Goal: Find specific page/section: Find specific page/section

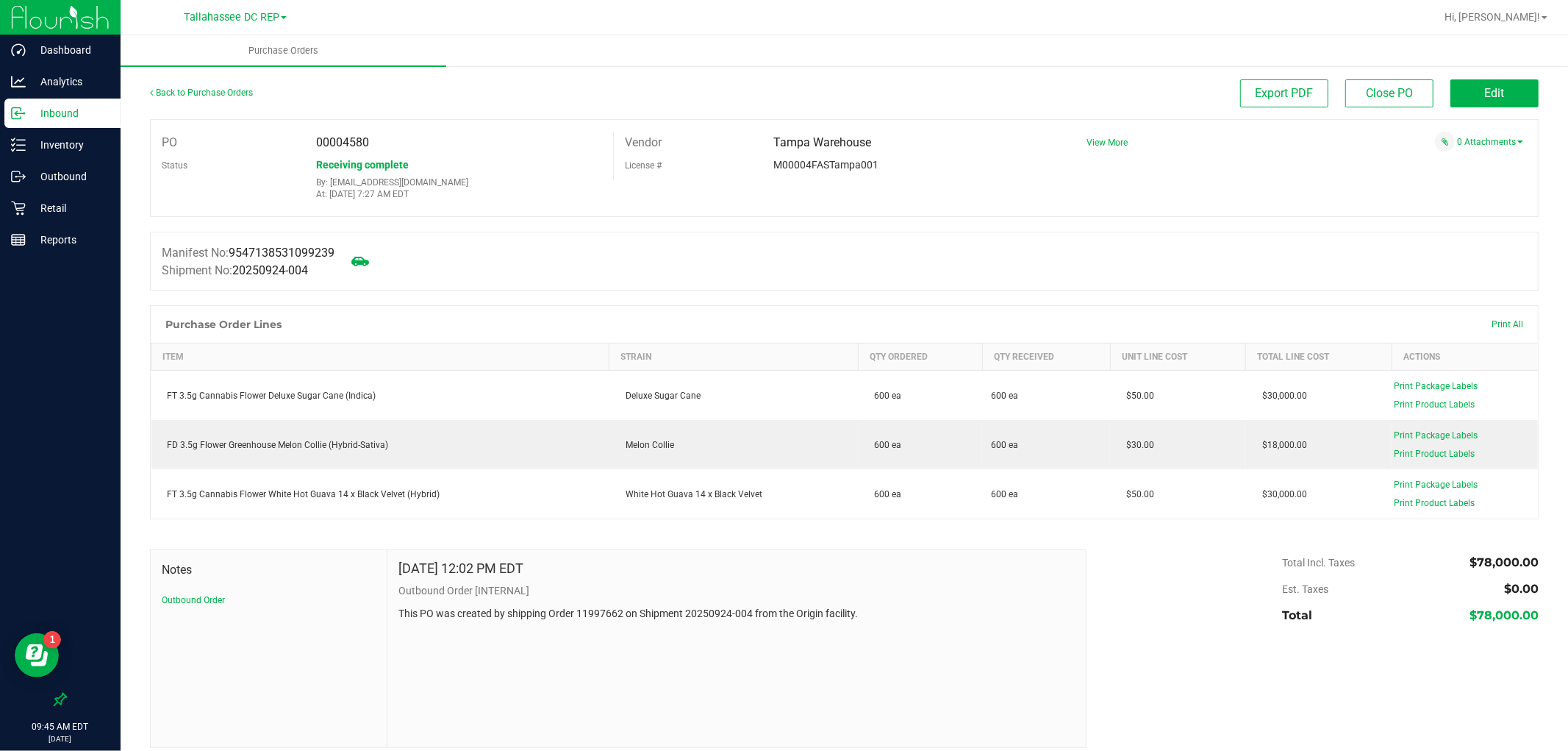
click at [69, 107] on p "Inbound" at bounding box center [70, 113] width 89 height 18
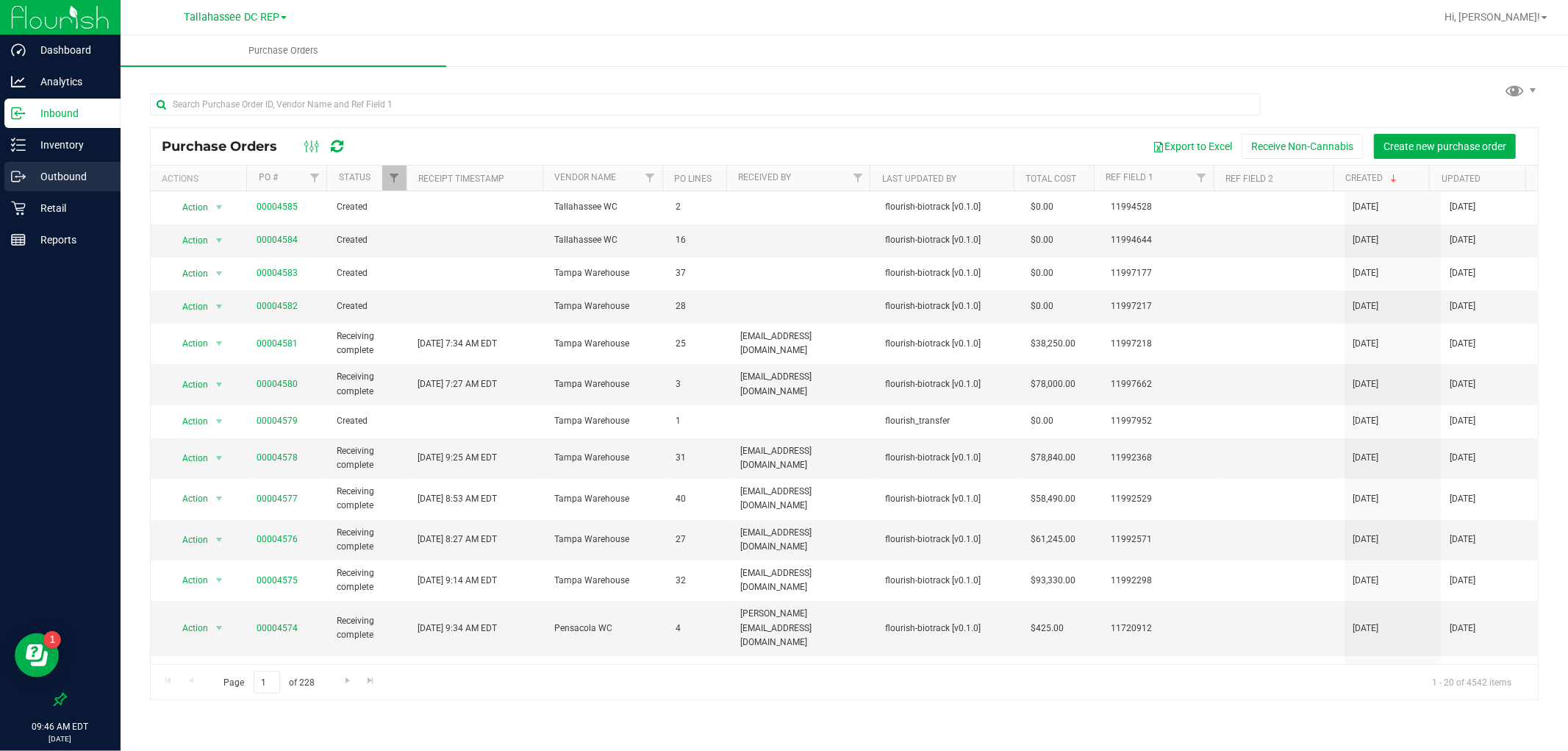
click at [80, 171] on p "Outbound" at bounding box center [70, 176] width 89 height 18
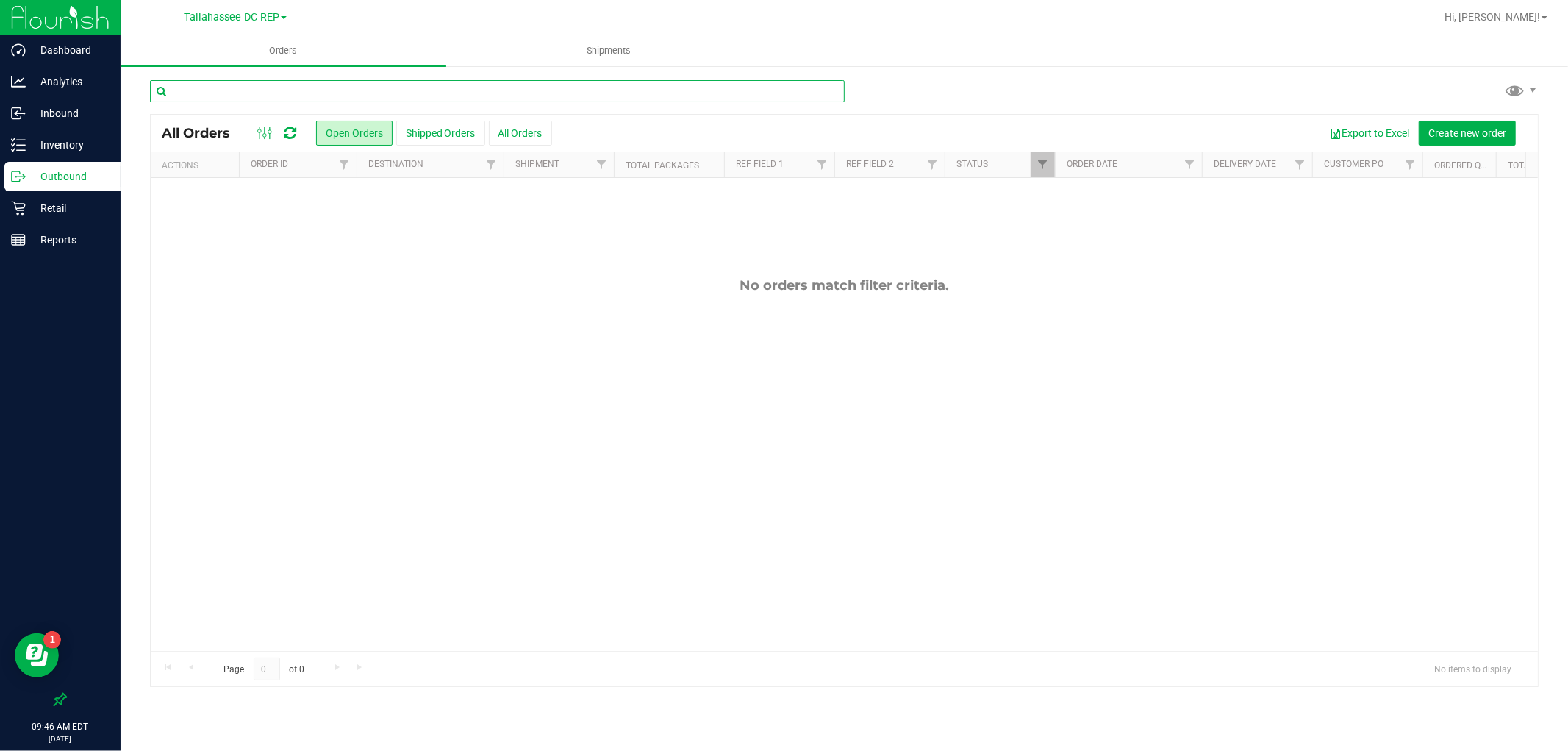
click at [464, 97] on input "text" at bounding box center [496, 91] width 694 height 22
click at [464, 94] on input "dls" at bounding box center [496, 91] width 694 height 22
click at [465, 95] on input "dls" at bounding box center [496, 91] width 694 height 22
click at [468, 95] on input "dls" at bounding box center [496, 91] width 694 height 22
type input "dls"
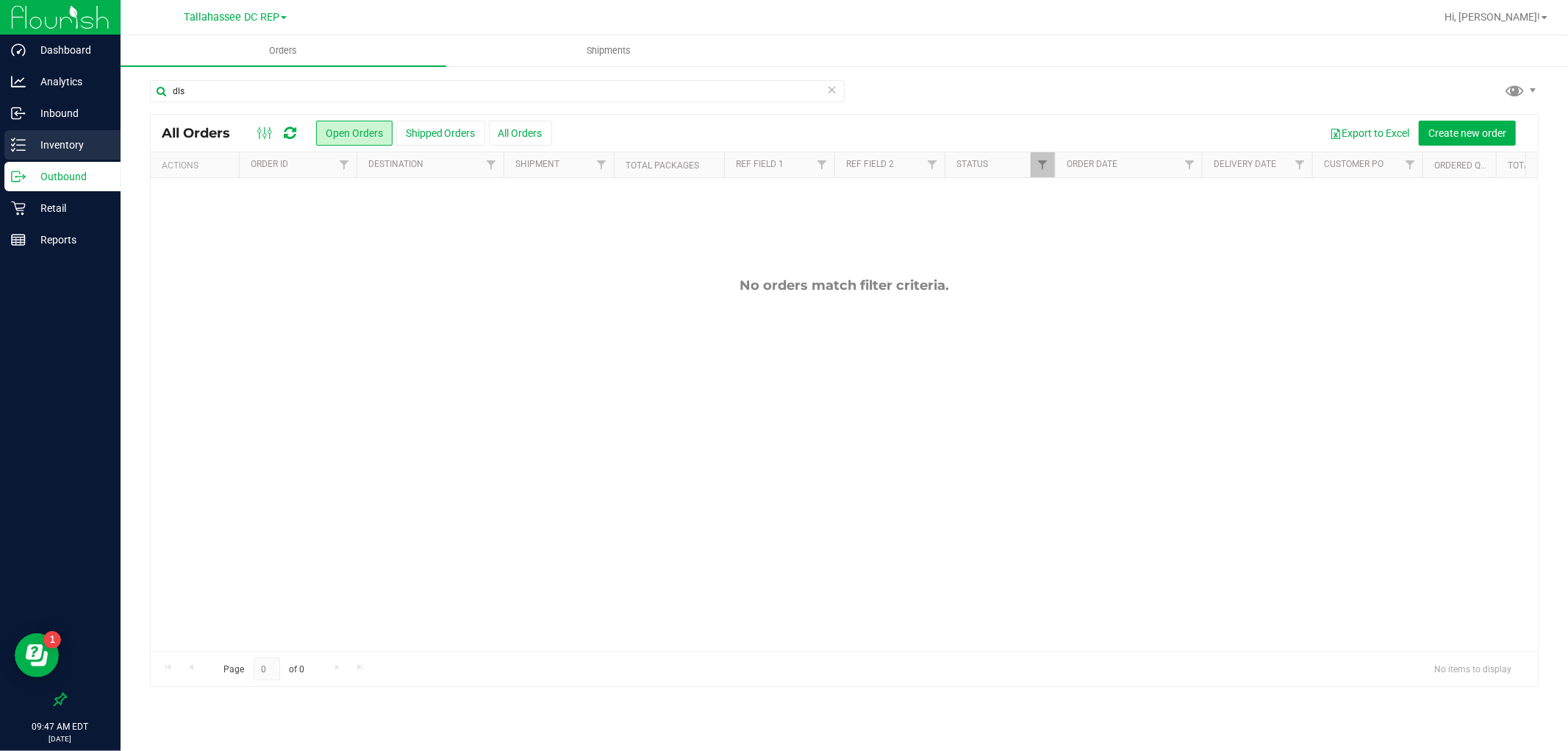
click at [94, 134] on div "Inventory" at bounding box center [62, 145] width 116 height 30
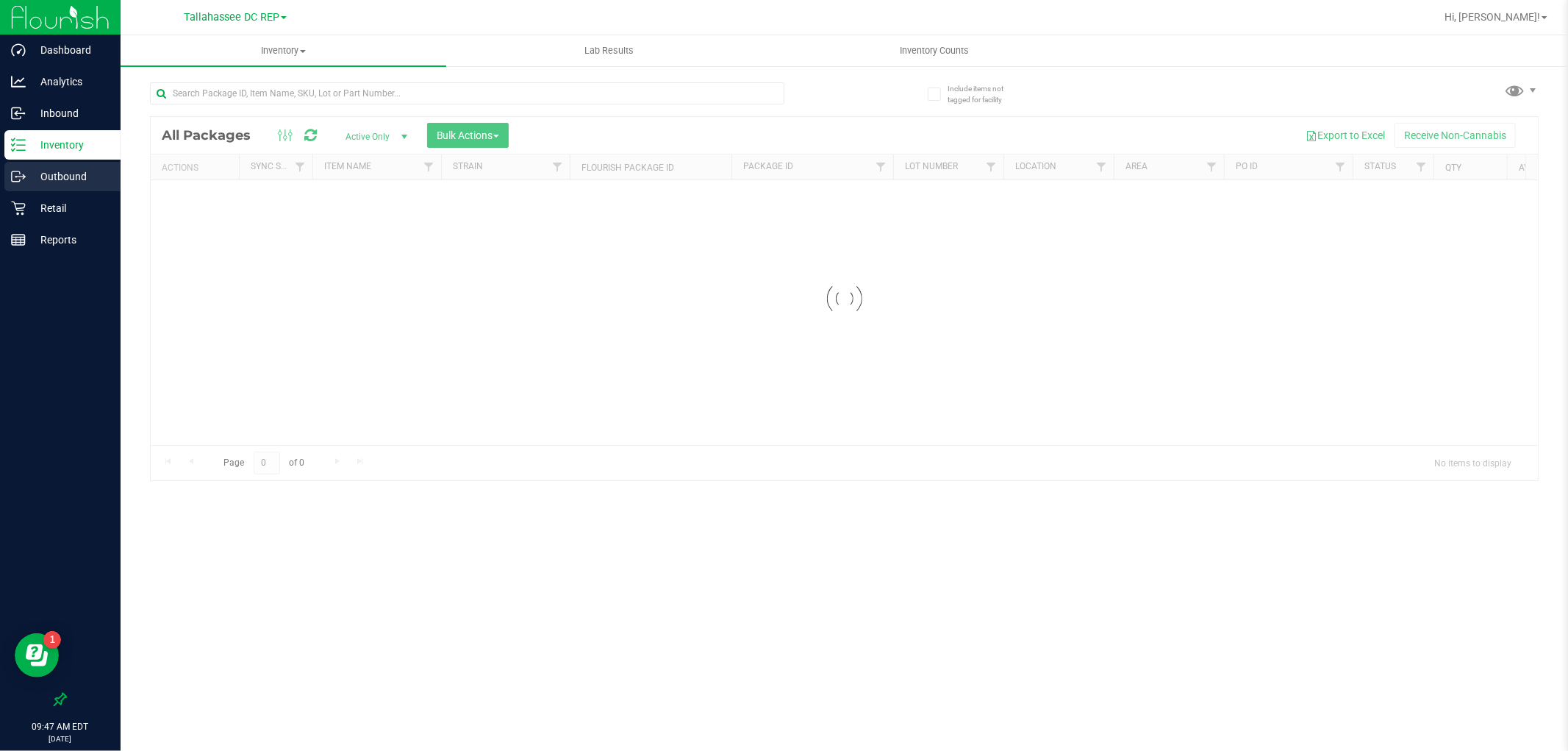
click at [79, 172] on p "Outbound" at bounding box center [70, 176] width 89 height 18
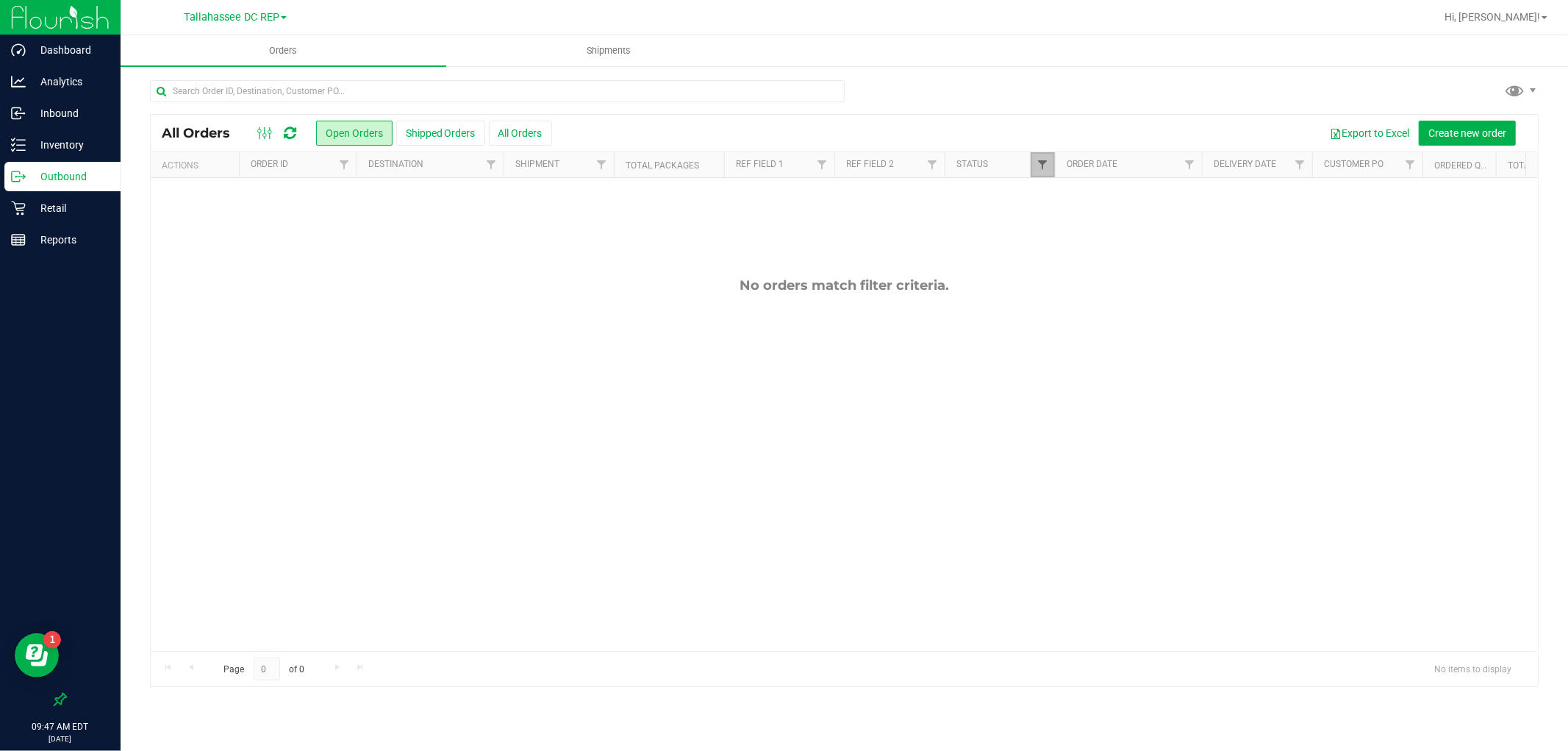
click at [1046, 163] on span "Filter" at bounding box center [1042, 165] width 12 height 12
click at [820, 89] on input "text" at bounding box center [496, 91] width 694 height 22
type input "DLS"
click at [83, 159] on div "Inventory" at bounding box center [62, 145] width 116 height 30
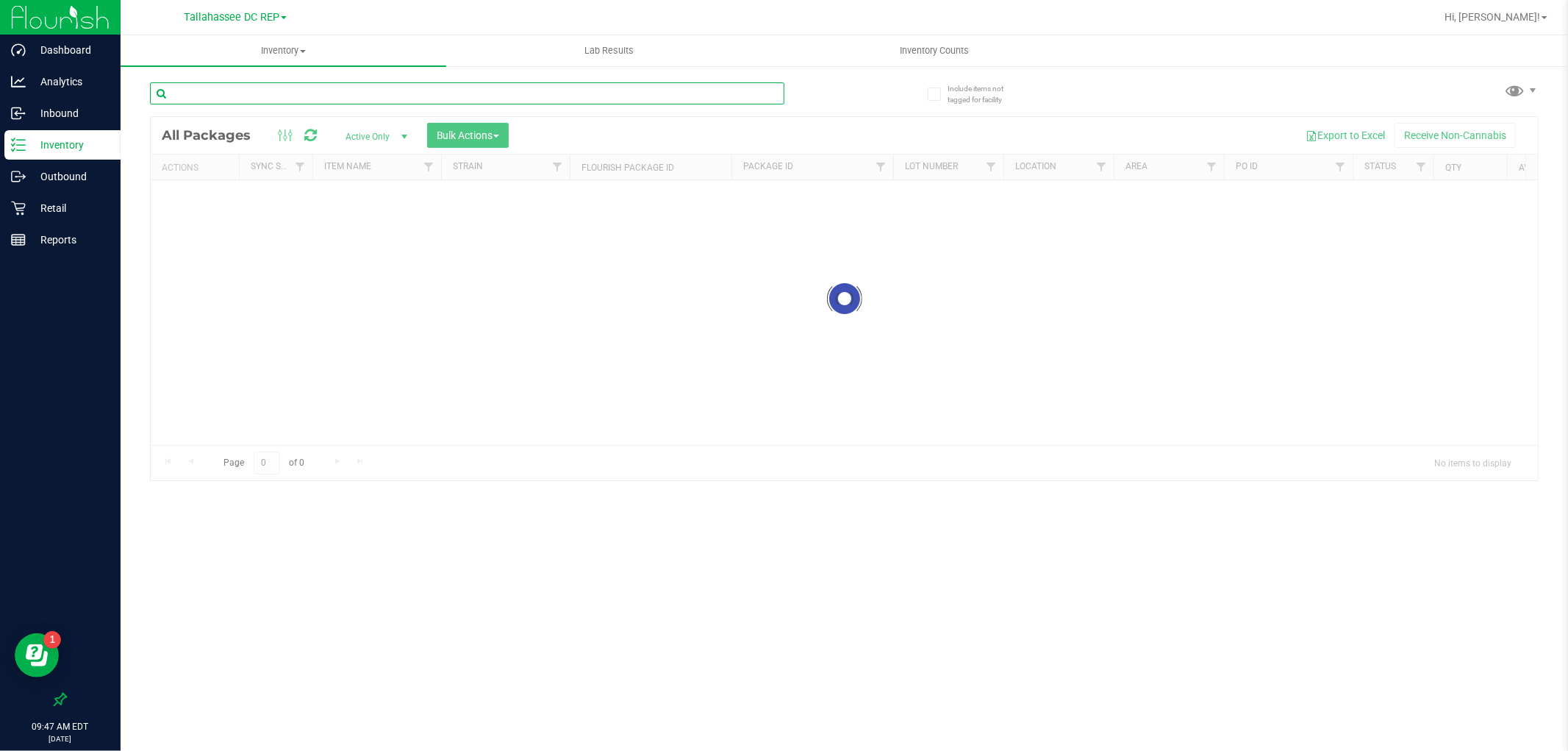
click at [276, 98] on input "text" at bounding box center [467, 94] width 634 height 22
type input "dls"
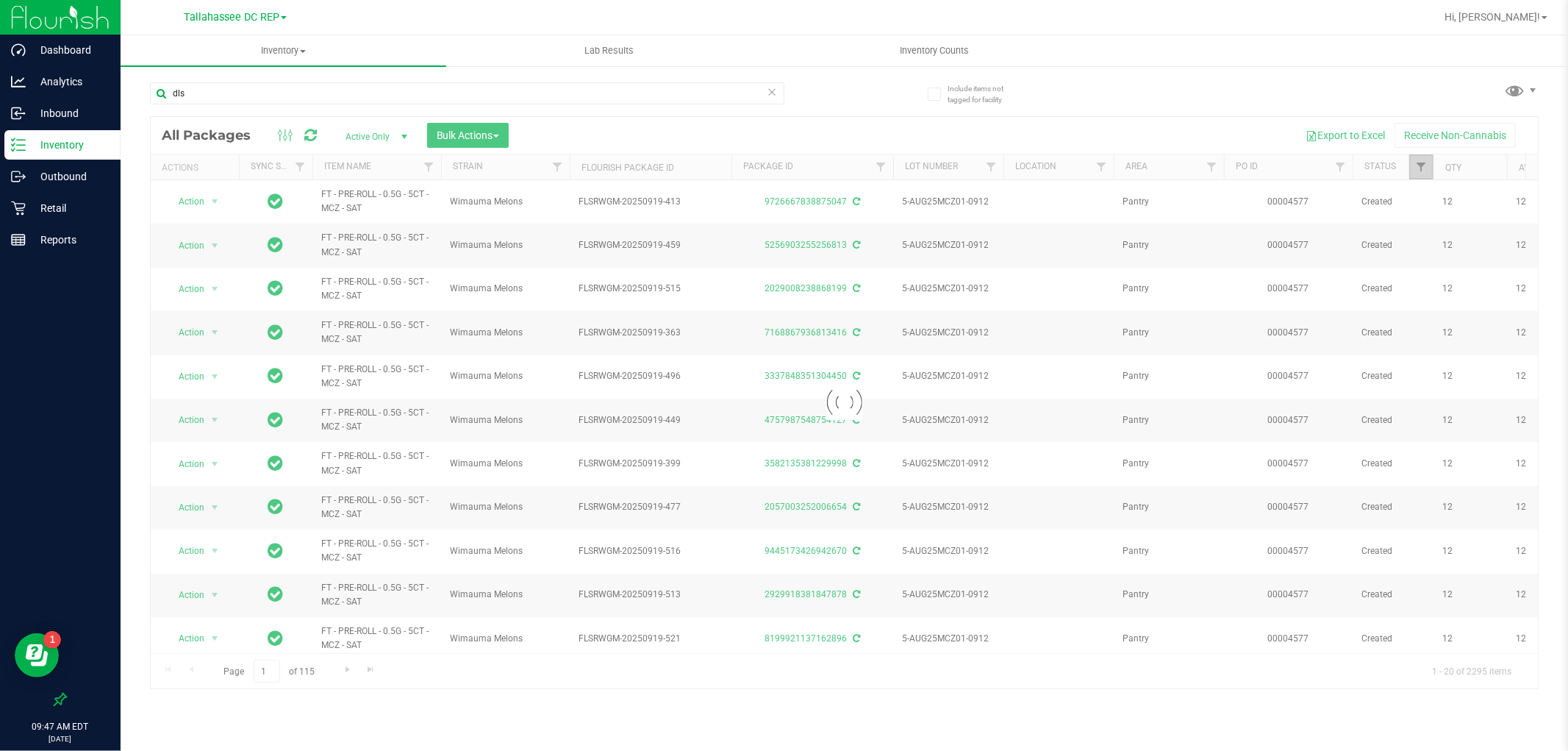
click at [1417, 166] on span "Filter" at bounding box center [1420, 167] width 12 height 12
click at [1419, 171] on span "Filter" at bounding box center [1420, 167] width 12 height 12
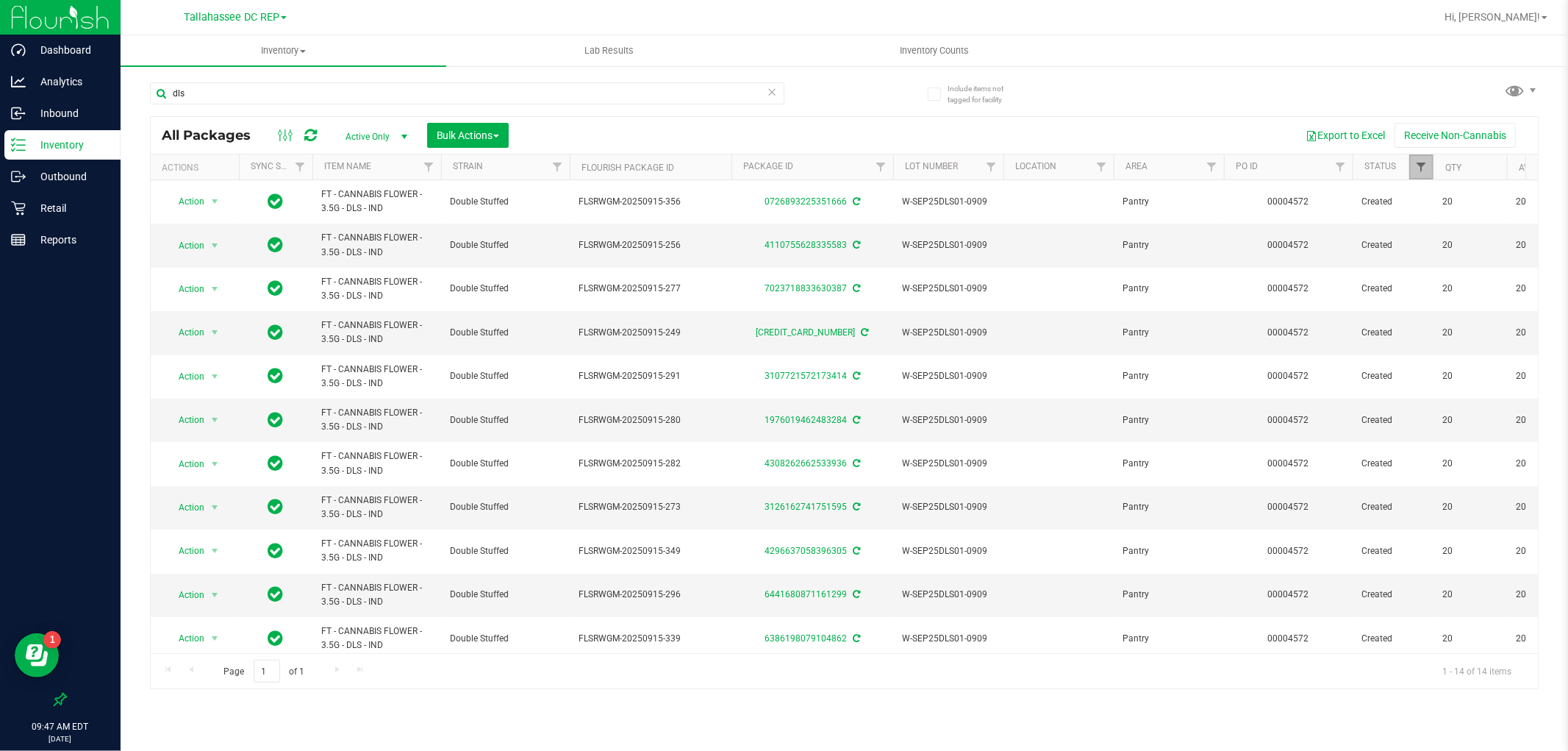
click at [1420, 164] on span "Filter" at bounding box center [1420, 167] width 12 height 12
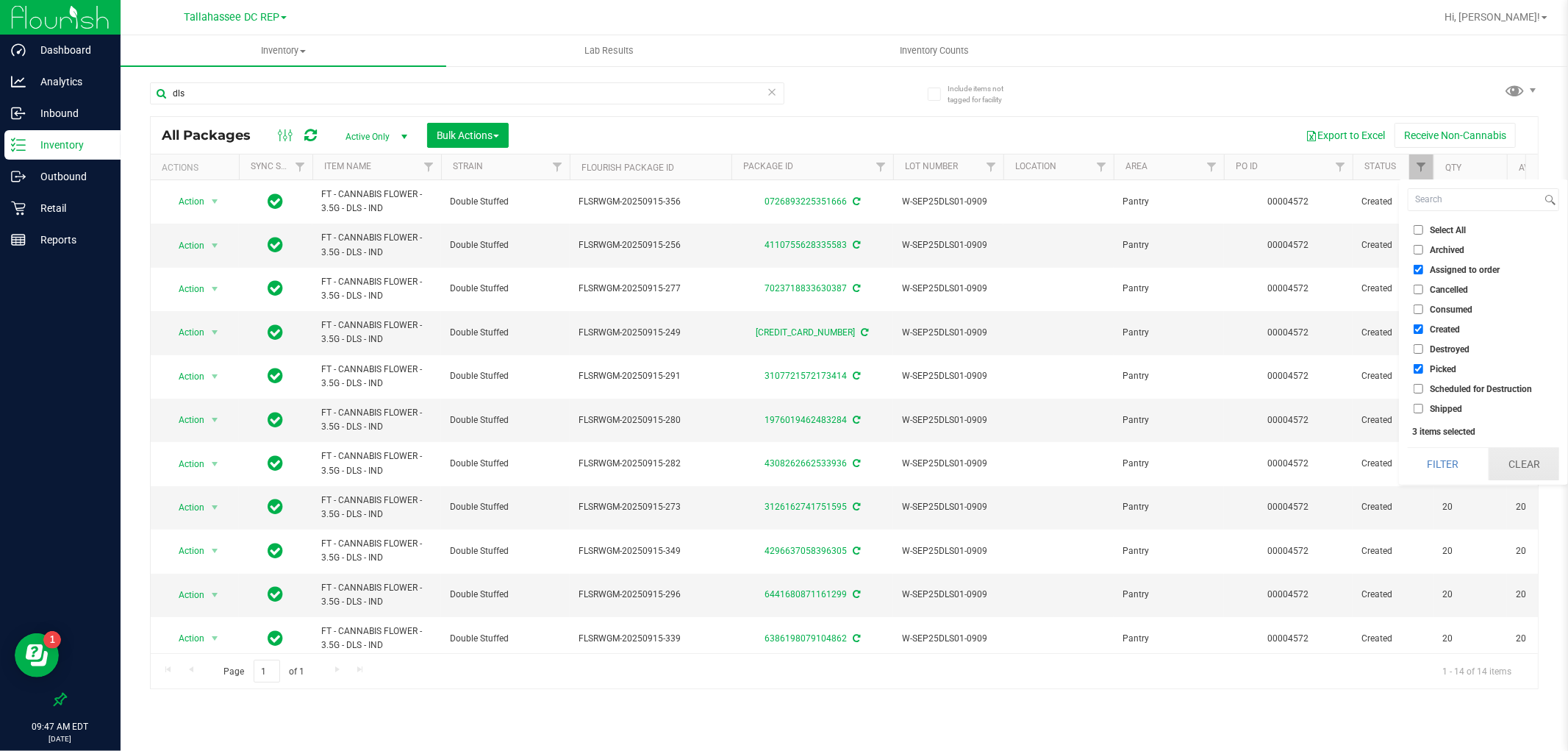
click at [1494, 456] on button "Clear" at bounding box center [1524, 463] width 71 height 33
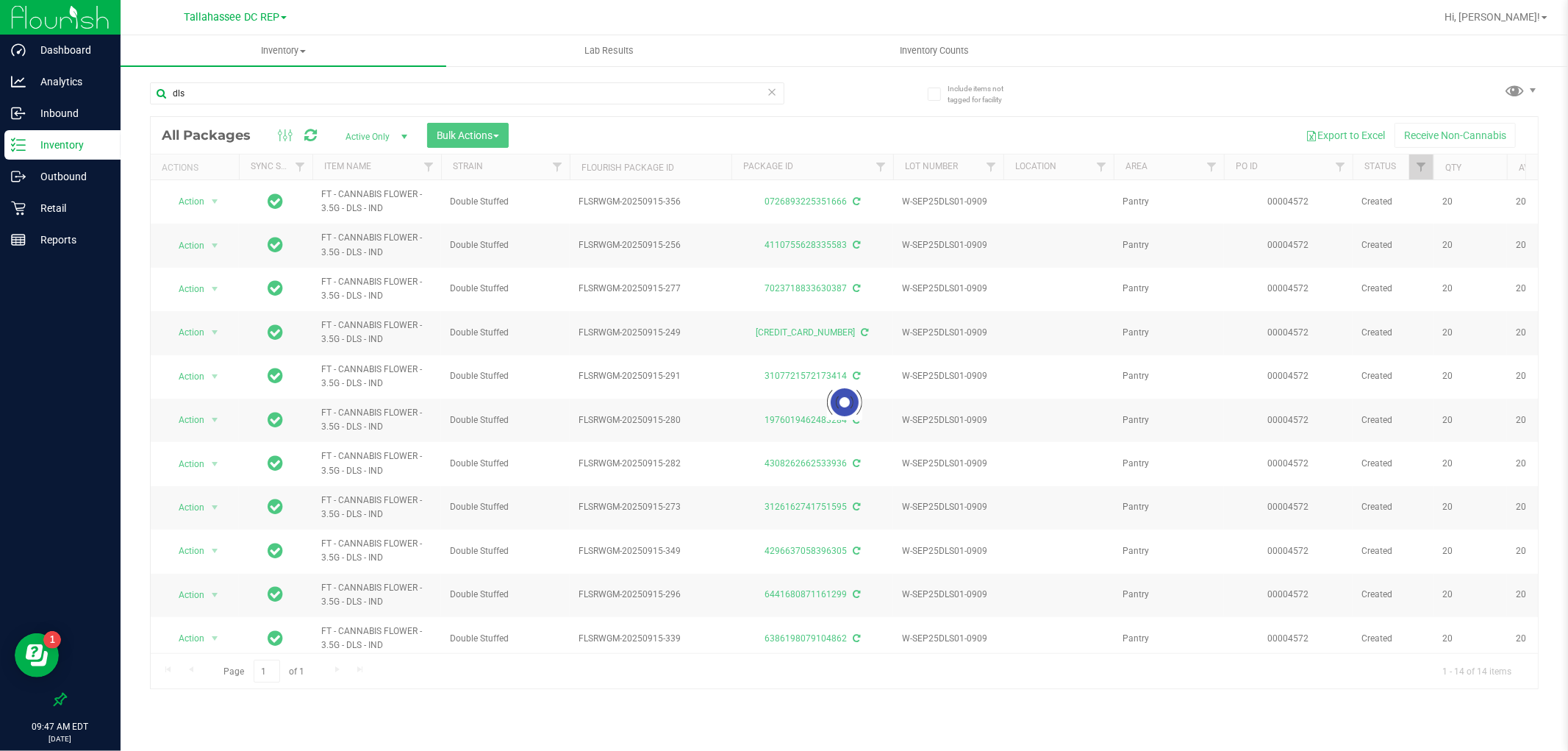
click at [1417, 168] on div at bounding box center [844, 403] width 1387 height 572
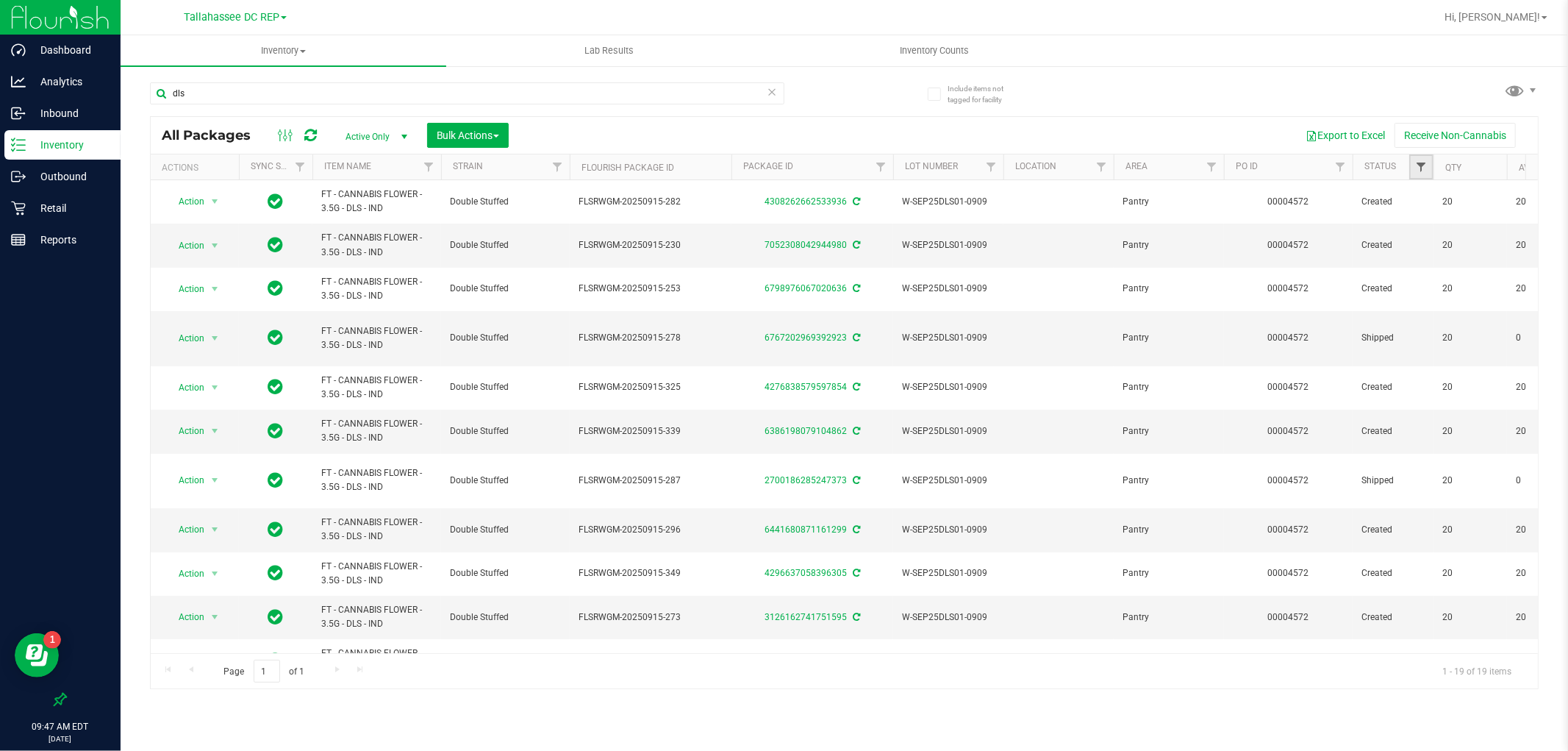
click at [1420, 162] on span "Filter" at bounding box center [1420, 167] width 12 height 12
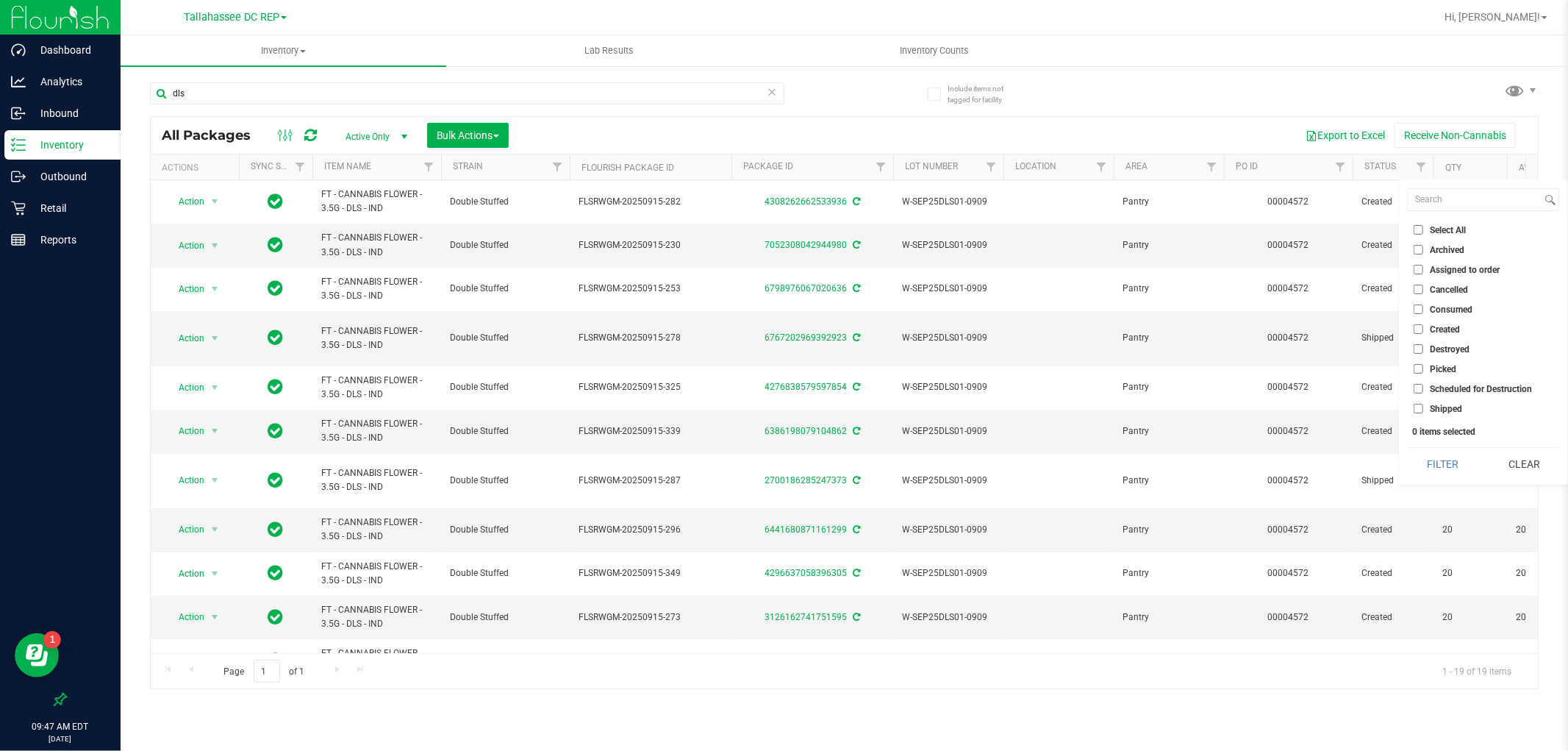
click at [1449, 406] on span "Shipped" at bounding box center [1445, 408] width 33 height 9
click at [1423, 406] on input "Shipped" at bounding box center [1418, 409] width 10 height 10
checkbox input "true"
click at [1443, 451] on button "Filter" at bounding box center [1443, 463] width 71 height 33
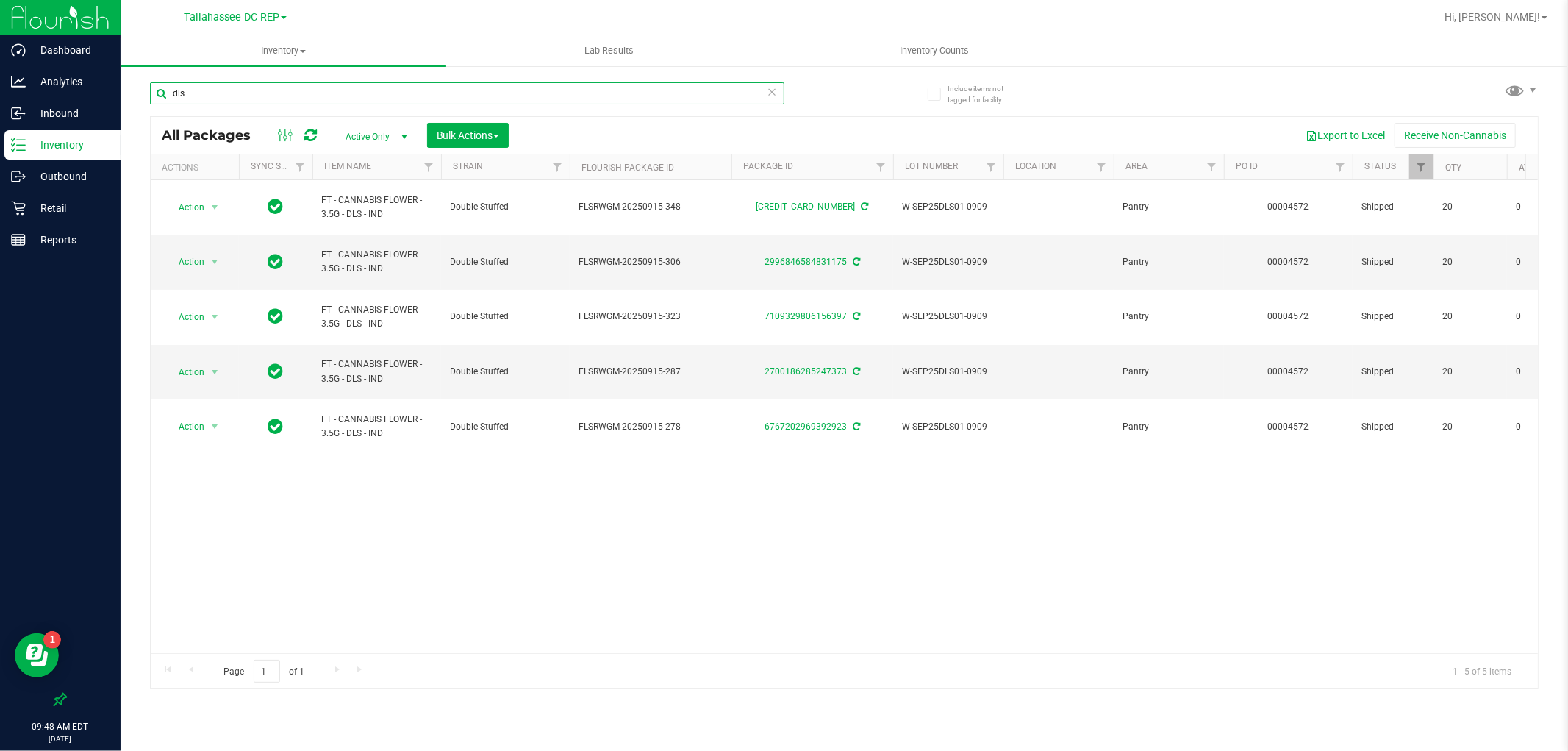
click at [239, 100] on input "dls" at bounding box center [467, 94] width 634 height 22
click at [240, 100] on input "dls" at bounding box center [467, 94] width 634 height 22
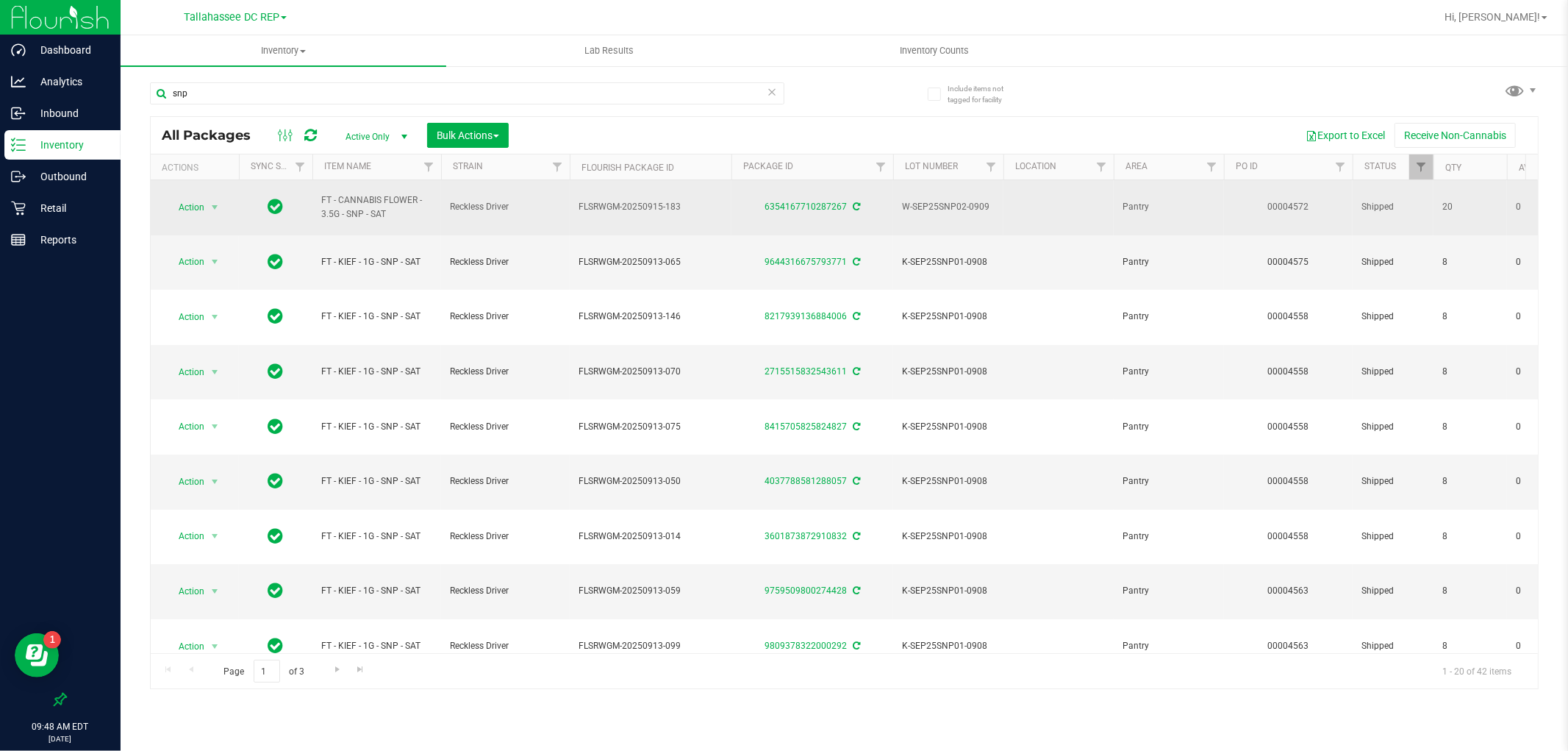
drag, startPoint x: 389, startPoint y: 211, endPoint x: 265, endPoint y: 184, distance: 126.9
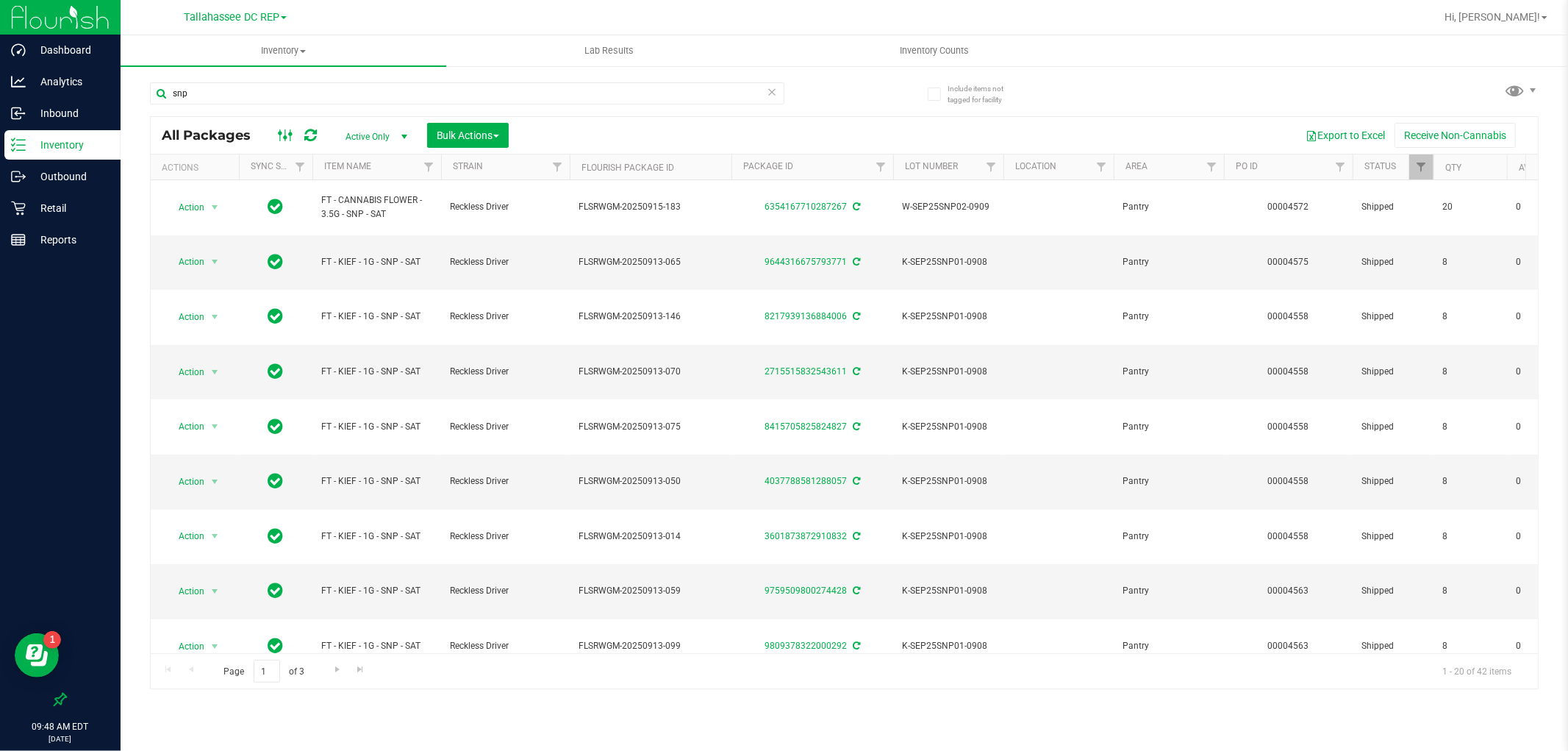
copy tr "FT - CANNABIS FLOWER - 3.5G - SNP - SAT"
click at [305, 86] on input "snp" at bounding box center [467, 94] width 634 height 22
paste input "FT - CANNABIS FLOWER - 3.5G - SNP - SAT"
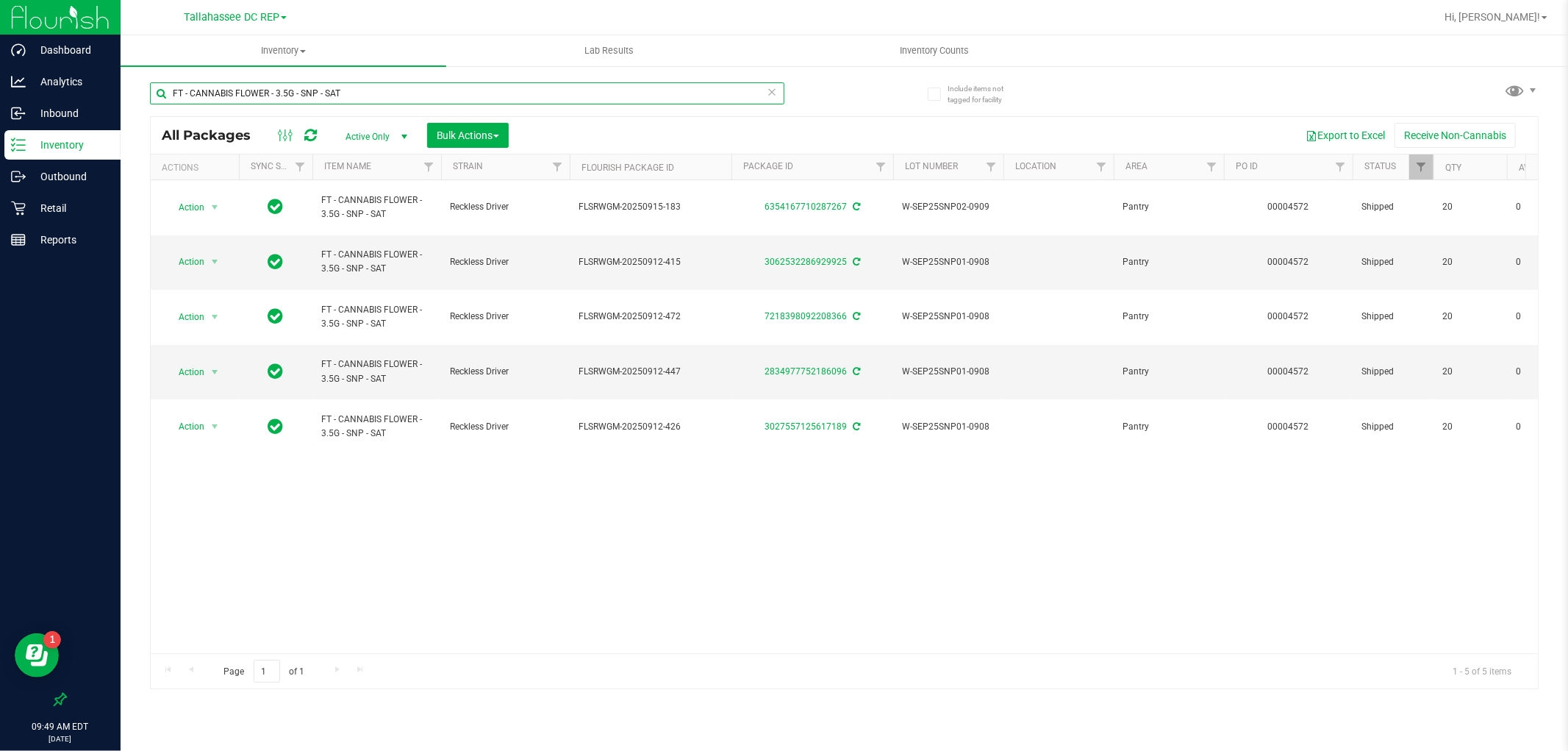
type input "FT - CANNABIS FLOWER - 3.5G - SNP - SAT"
click at [416, 580] on div "Action Action Edit attributes Global inventory Locate package Package audit log…" at bounding box center [844, 417] width 1387 height 473
click at [68, 167] on div "Outbound" at bounding box center [62, 176] width 116 height 30
